Goal: Task Accomplishment & Management: Manage account settings

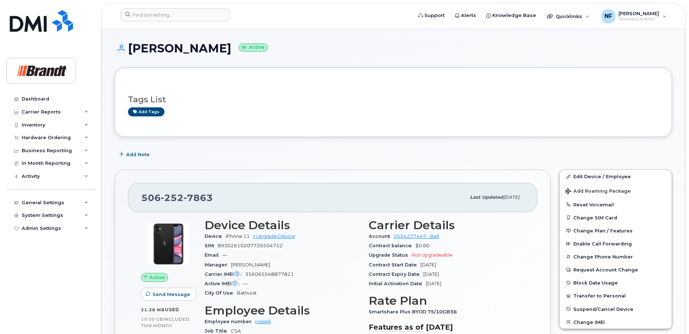
scroll to position [36, 0]
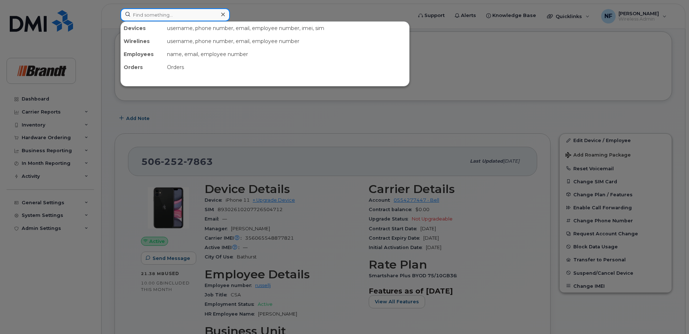
click at [179, 17] on input at bounding box center [175, 14] width 110 height 13
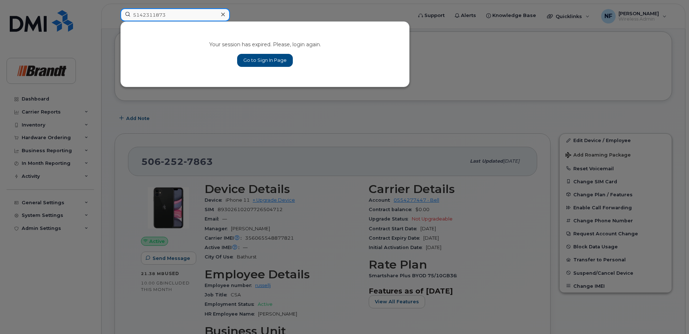
type input "5142311873"
click at [258, 69] on div "Your session has expired. Please, login again. Go to Sign In Page" at bounding box center [265, 54] width 289 height 65
click at [264, 63] on link "Go to Sign In Page" at bounding box center [265, 60] width 56 height 13
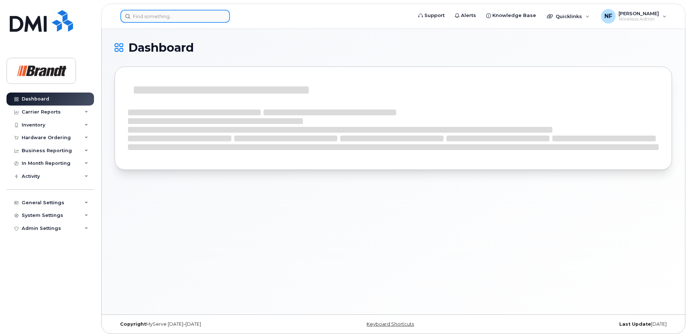
click at [173, 15] on input at bounding box center [175, 16] width 110 height 13
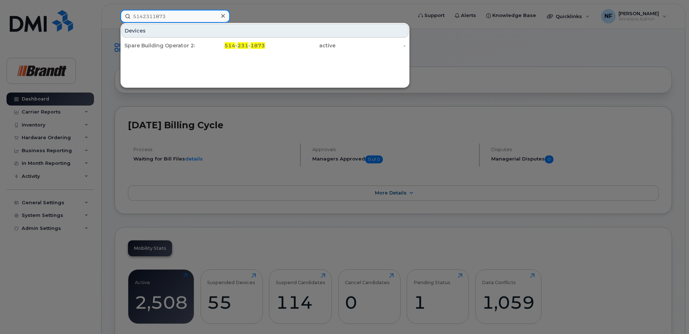
type input "5142311873"
click at [175, 42] on div "Spare Building Operator 284 Mill" at bounding box center [159, 45] width 71 height 13
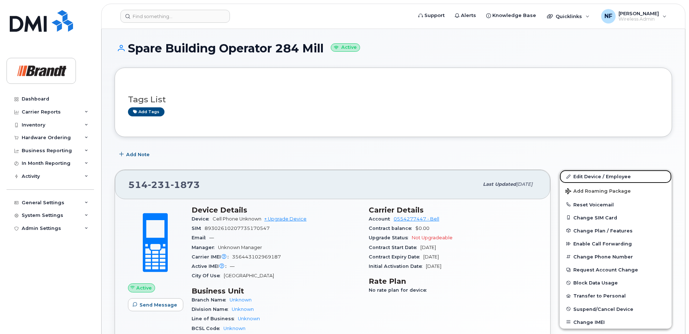
click at [589, 176] on link "Edit Device / Employee" at bounding box center [616, 176] width 112 height 13
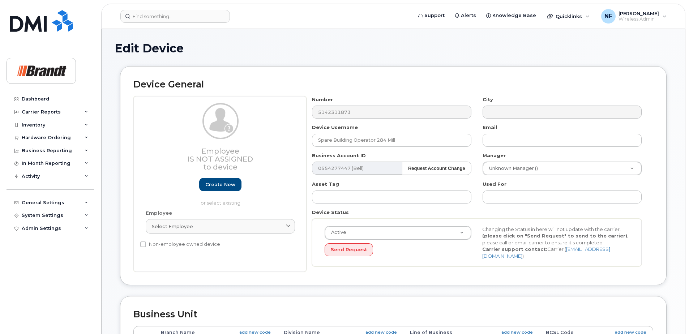
select select "33722384"
select select "34499151"
select select "35132258"
drag, startPoint x: 405, startPoint y: 140, endPoint x: 268, endPoint y: 141, distance: 137.4
click at [268, 141] on div "Employee Is not assigned to device Create new or select existing Employee Selec…" at bounding box center [393, 184] width 520 height 176
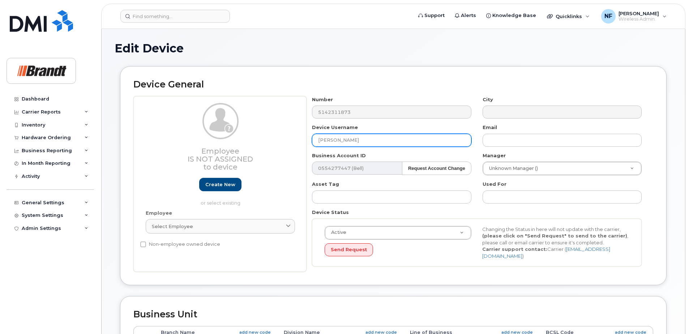
type input "Justin Leblanc"
click at [545, 175] on div "Unknown Manager ()" at bounding box center [562, 169] width 159 height 14
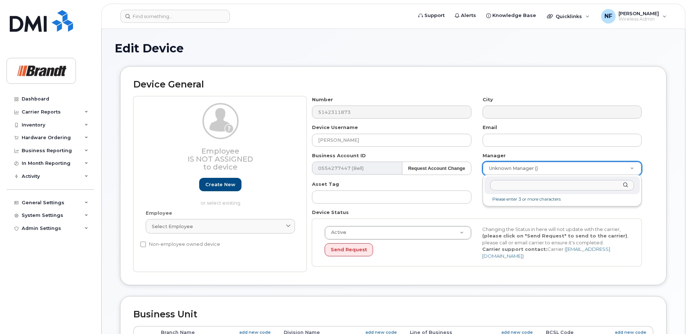
drag, startPoint x: 540, startPoint y: 163, endPoint x: 535, endPoint y: 171, distance: 9.7
click at [529, 183] on input "text" at bounding box center [562, 185] width 144 height 10
type input "b"
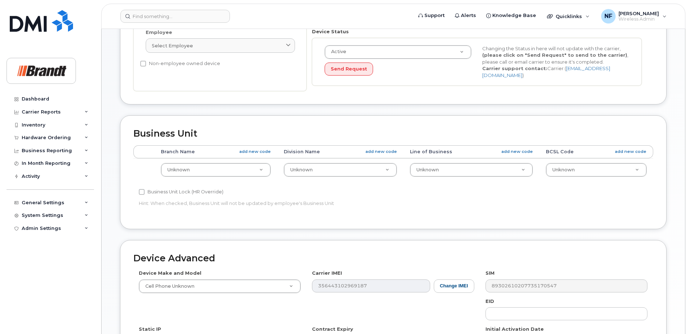
scroll to position [299, 0]
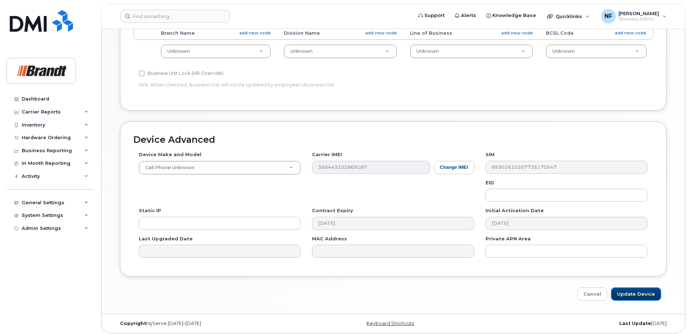
click at [636, 293] on input "Update Device" at bounding box center [636, 293] width 50 height 13
type input "Saving..."
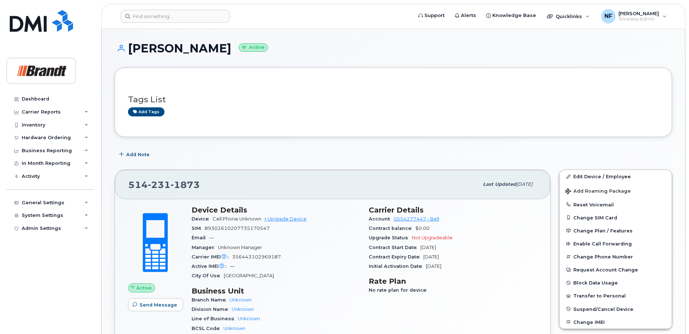
click at [195, 119] on div "Tags List Add tags" at bounding box center [393, 102] width 531 height 43
click at [152, 13] on input at bounding box center [175, 16] width 110 height 13
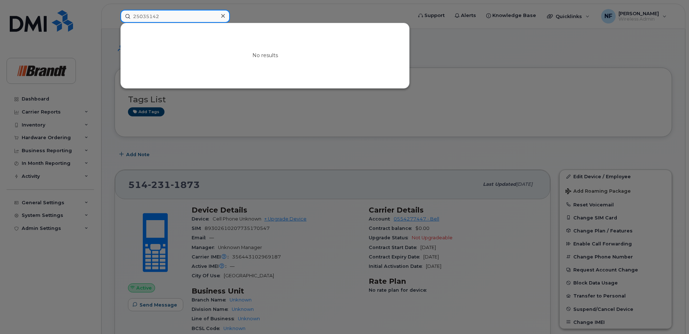
type input "25035142"
click at [221, 17] on icon at bounding box center [223, 16] width 4 height 6
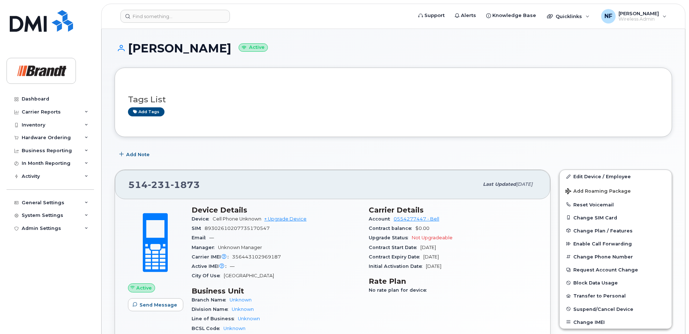
click at [223, 108] on div "Add tags" at bounding box center [390, 111] width 525 height 9
click at [177, 14] on input at bounding box center [175, 16] width 110 height 13
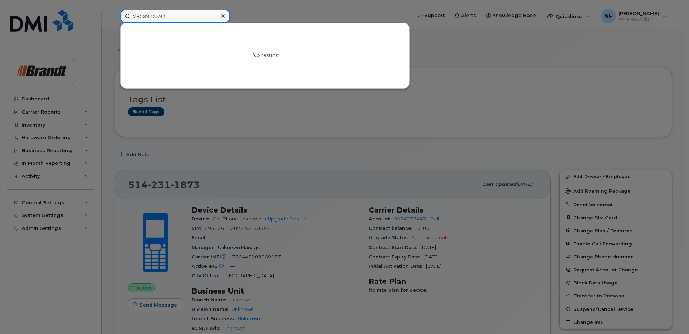
type input "7808970392"
click at [223, 16] on icon at bounding box center [223, 16] width 4 height 4
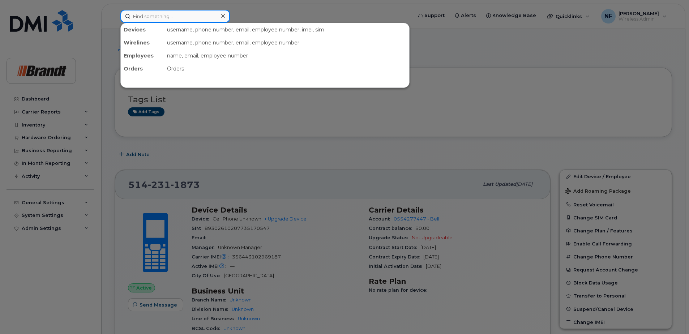
click at [180, 11] on input at bounding box center [175, 16] width 110 height 13
paste input "[PHONE_NUMBER]"
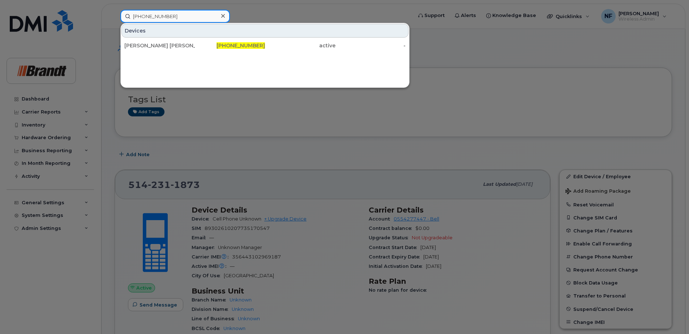
type input "[PHONE_NUMBER]"
click at [192, 45] on div "[PERSON_NAME] [PERSON_NAME]" at bounding box center [159, 45] width 71 height 7
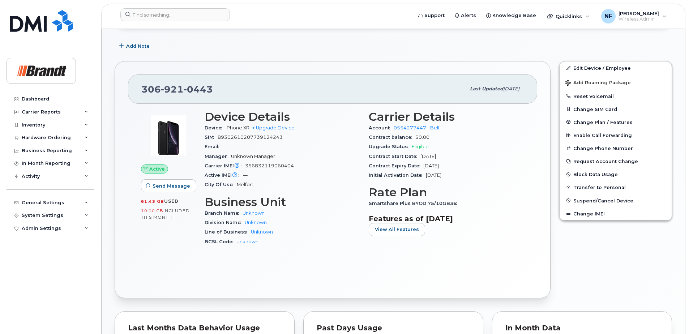
scroll to position [181, 0]
